Goal: Find specific page/section

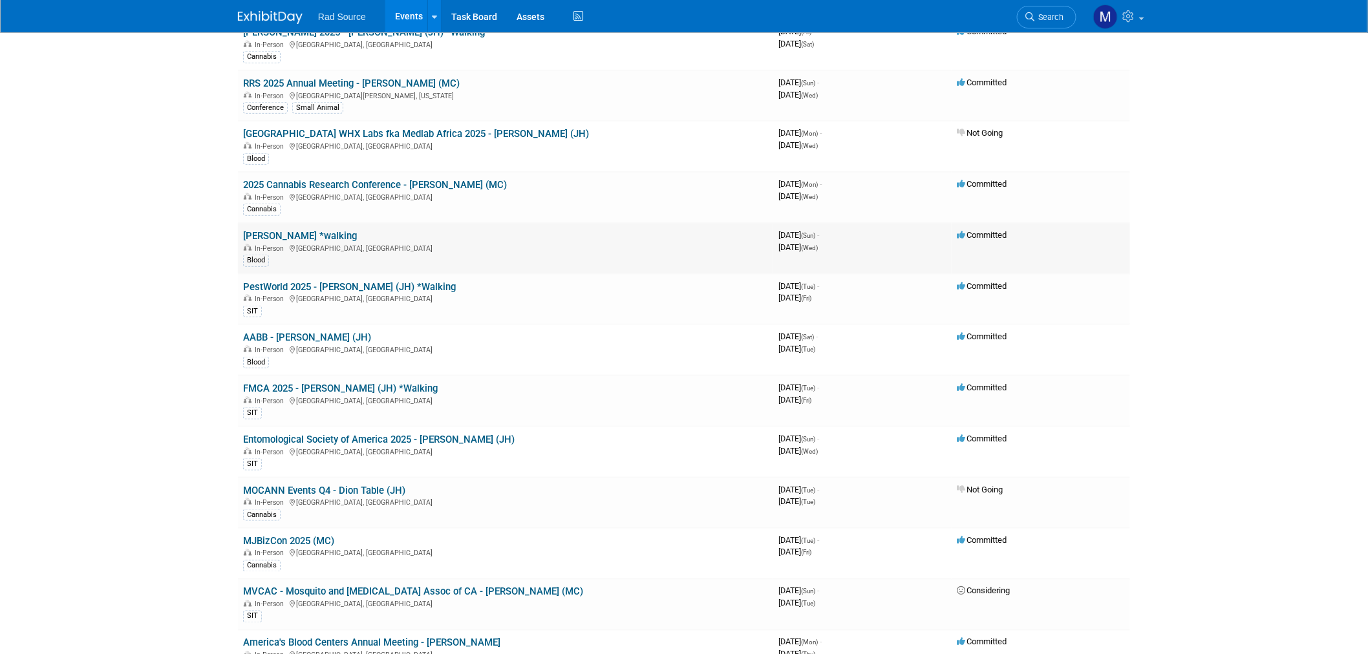
scroll to position [502, 0]
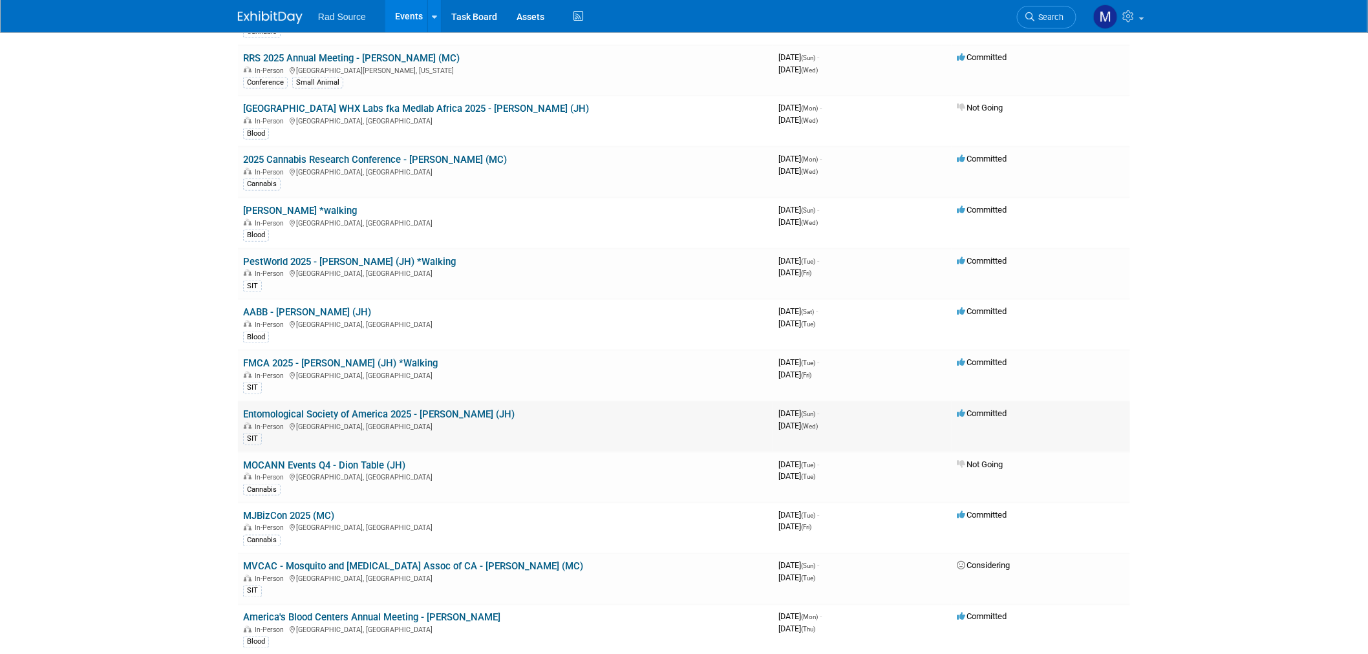
click at [367, 409] on link "Entomological Society of America 2025 - [PERSON_NAME] (JH)" at bounding box center [379, 415] width 272 height 12
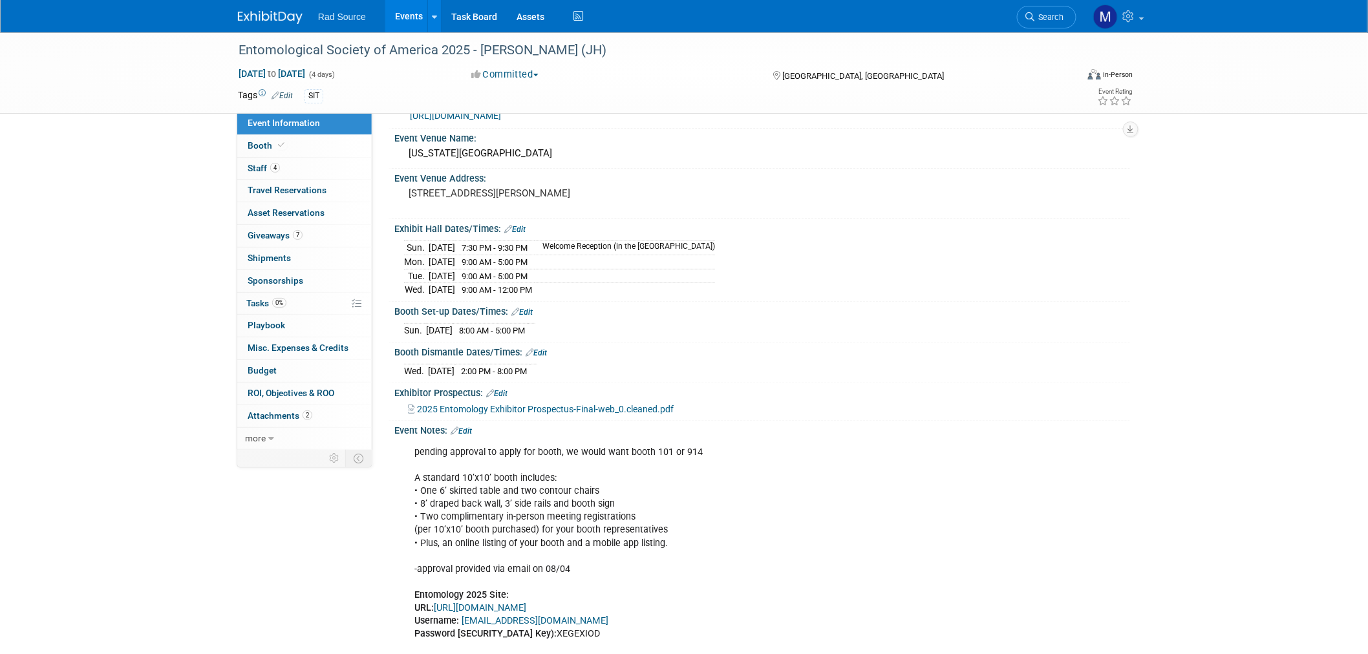
scroll to position [144, 0]
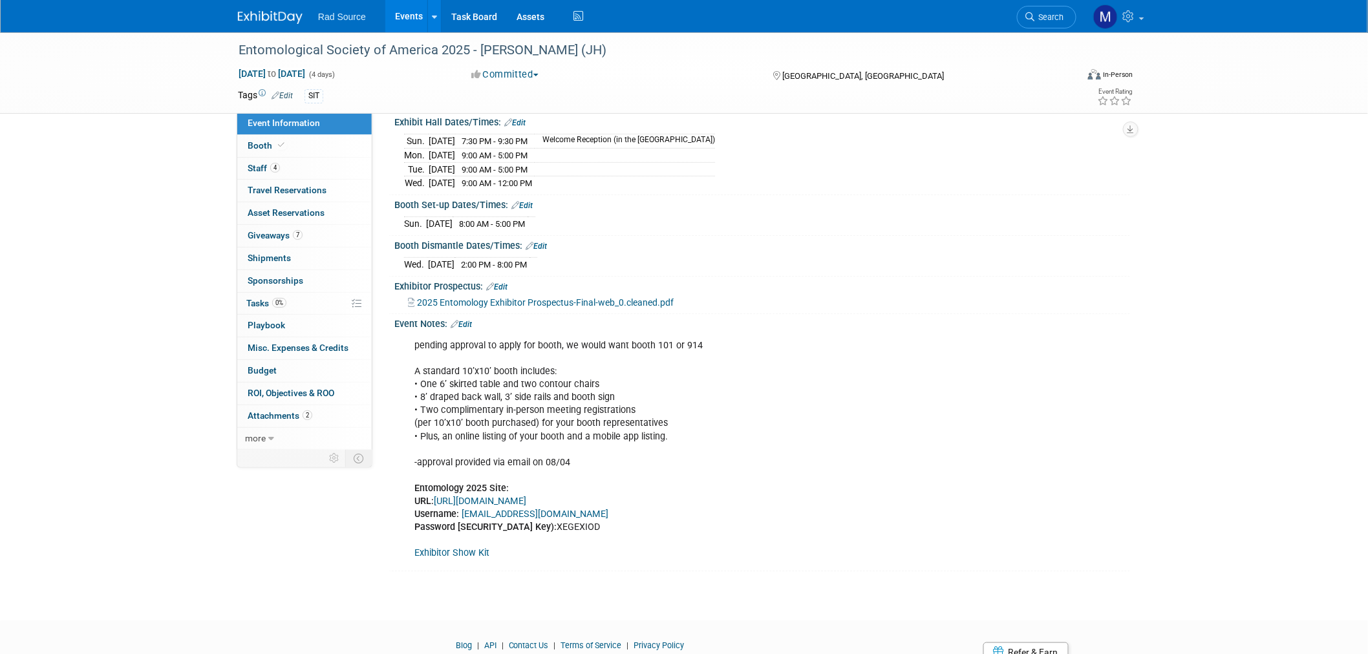
click at [526, 498] on link "https://www.conferenceharvester.com/harvester2expw/login.asp?EventKey=XZPQSUXY" at bounding box center [480, 501] width 92 height 11
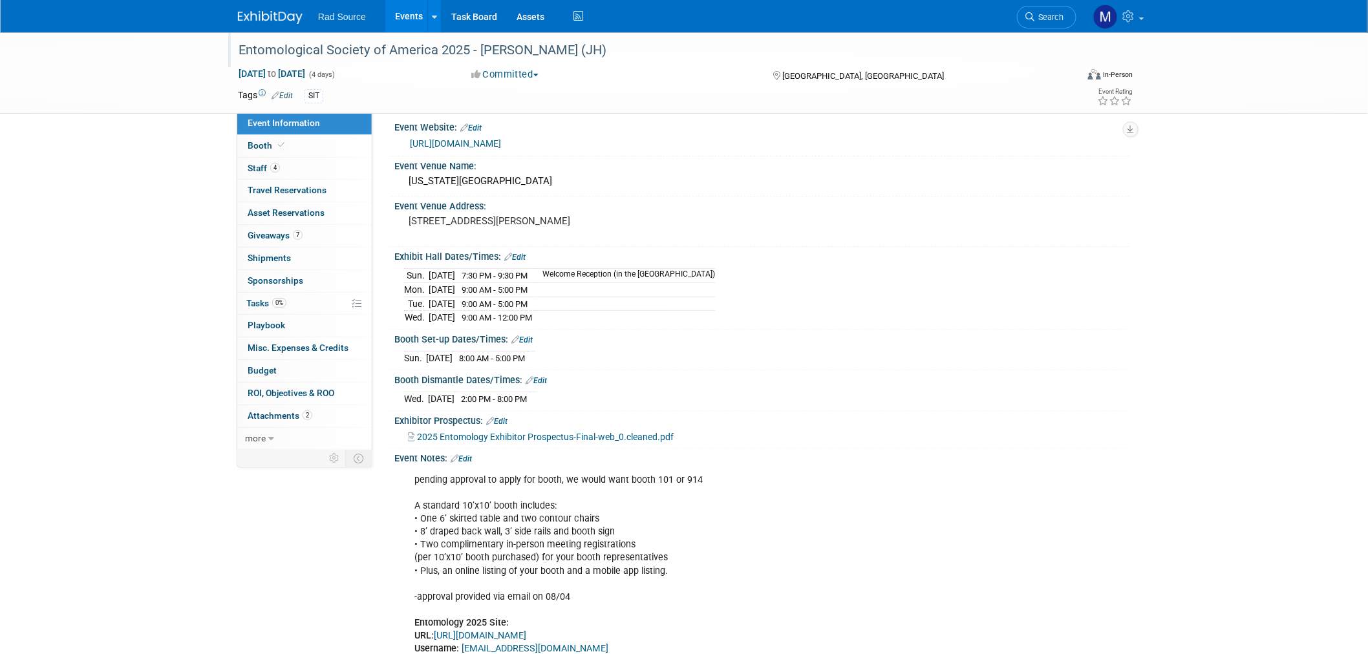
scroll to position [0, 0]
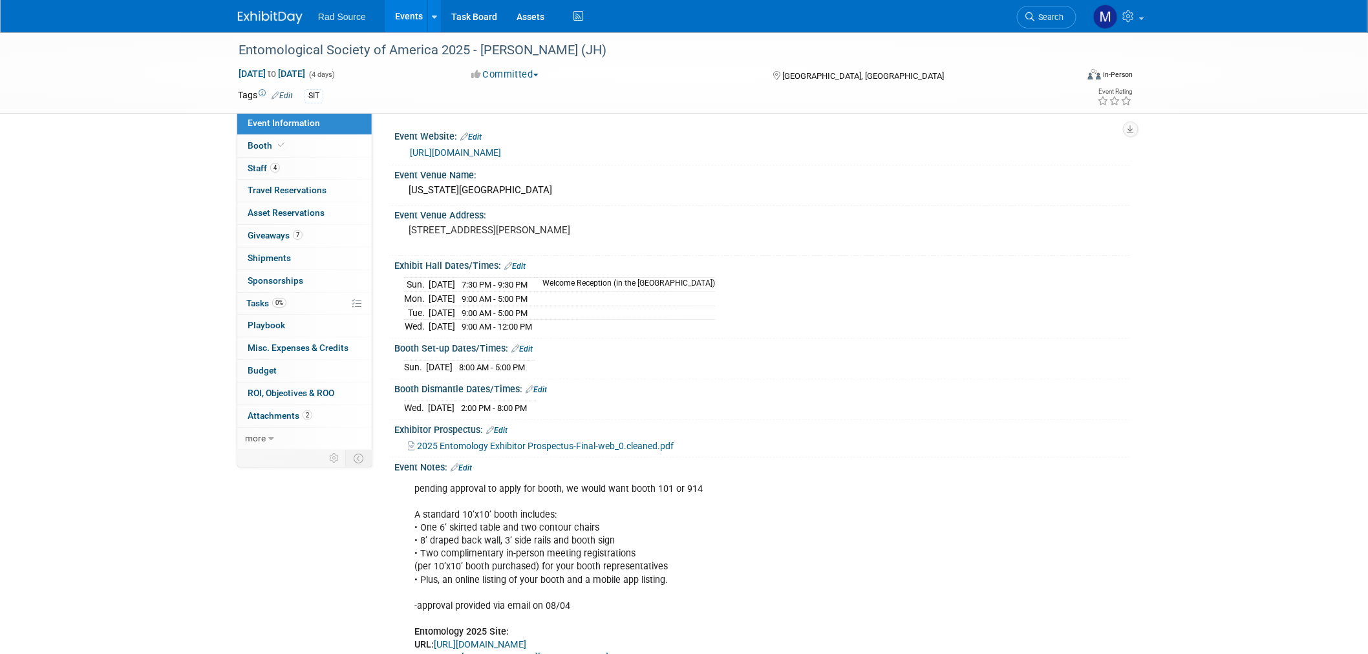
click at [286, 21] on img at bounding box center [270, 17] width 65 height 13
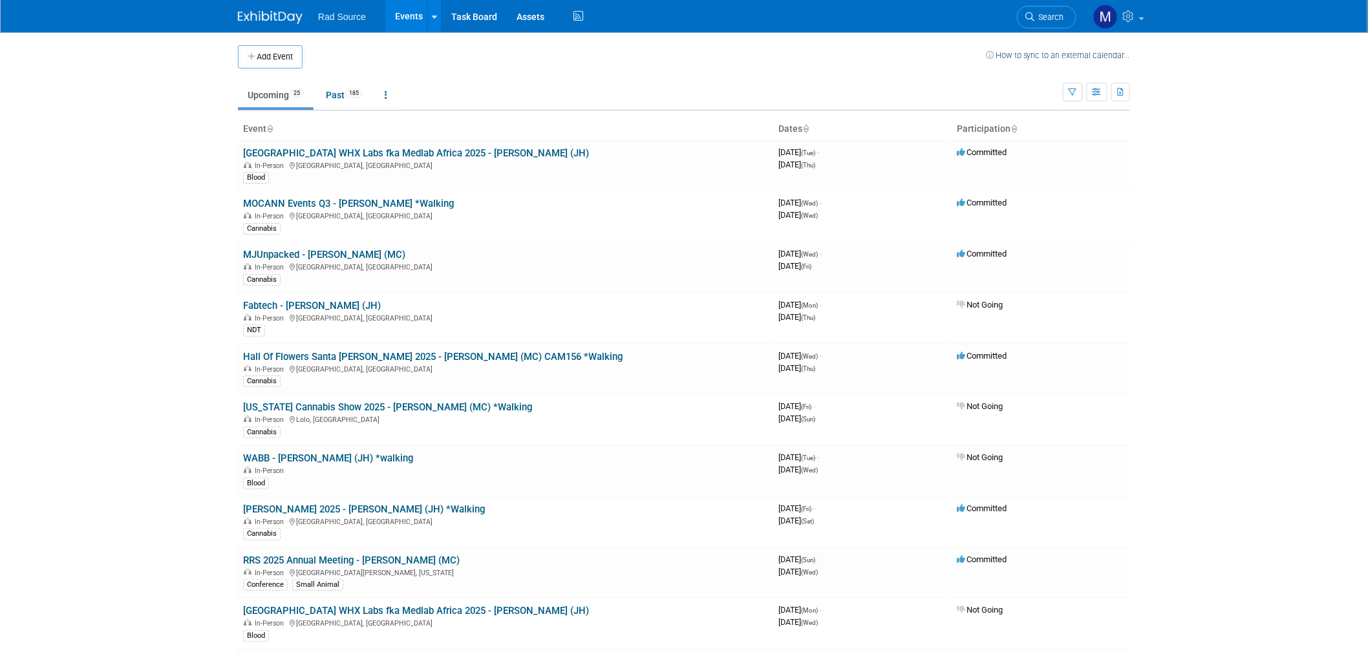
click at [1216, 252] on body "Rad Source Events Add Event Bulk Upload Events Shareable Event Boards Recently …" at bounding box center [684, 327] width 1368 height 654
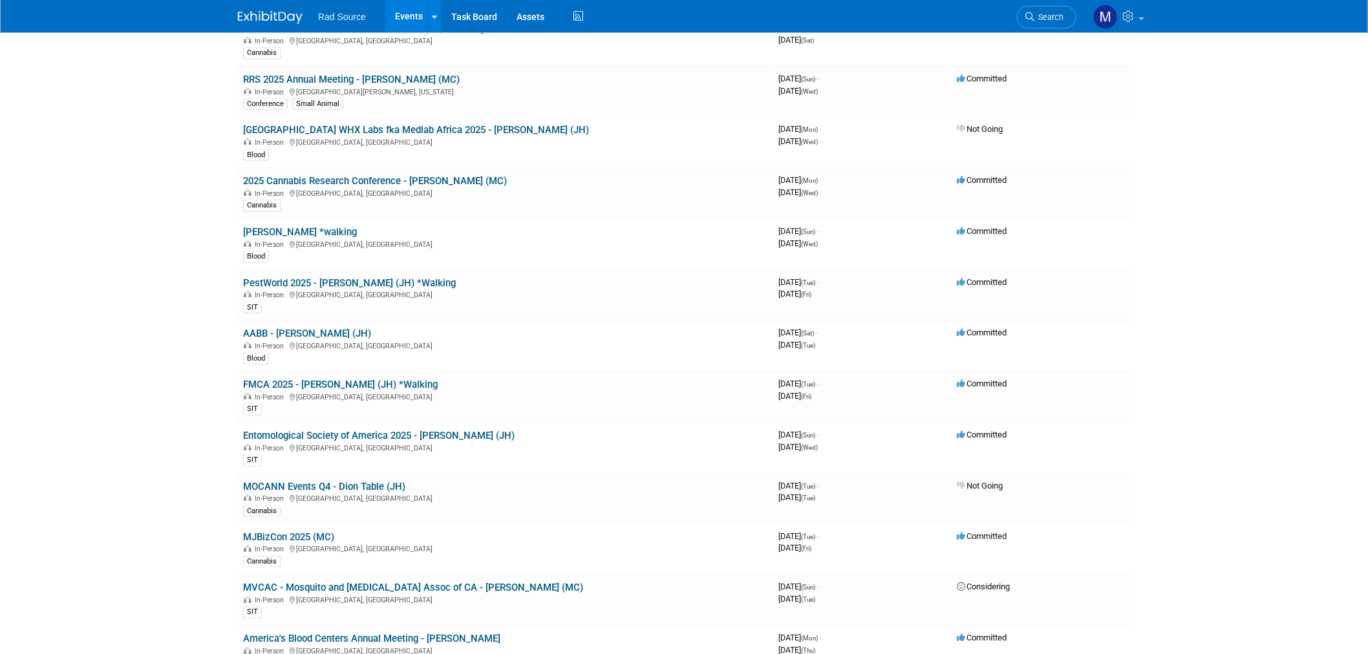
scroll to position [574, 0]
